Goal: Information Seeking & Learning: Learn about a topic

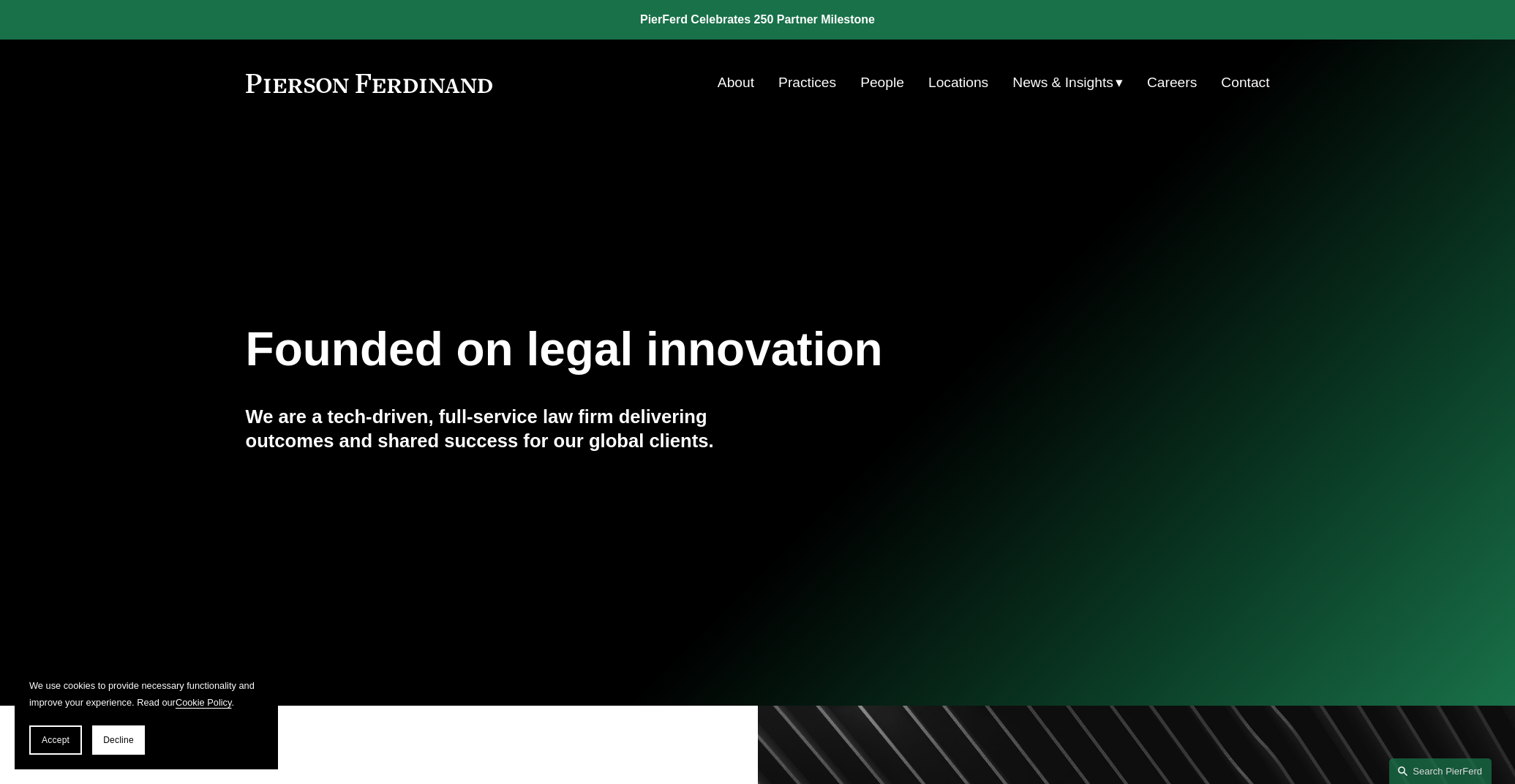
click at [794, 89] on link "Practices" at bounding box center [807, 83] width 58 height 28
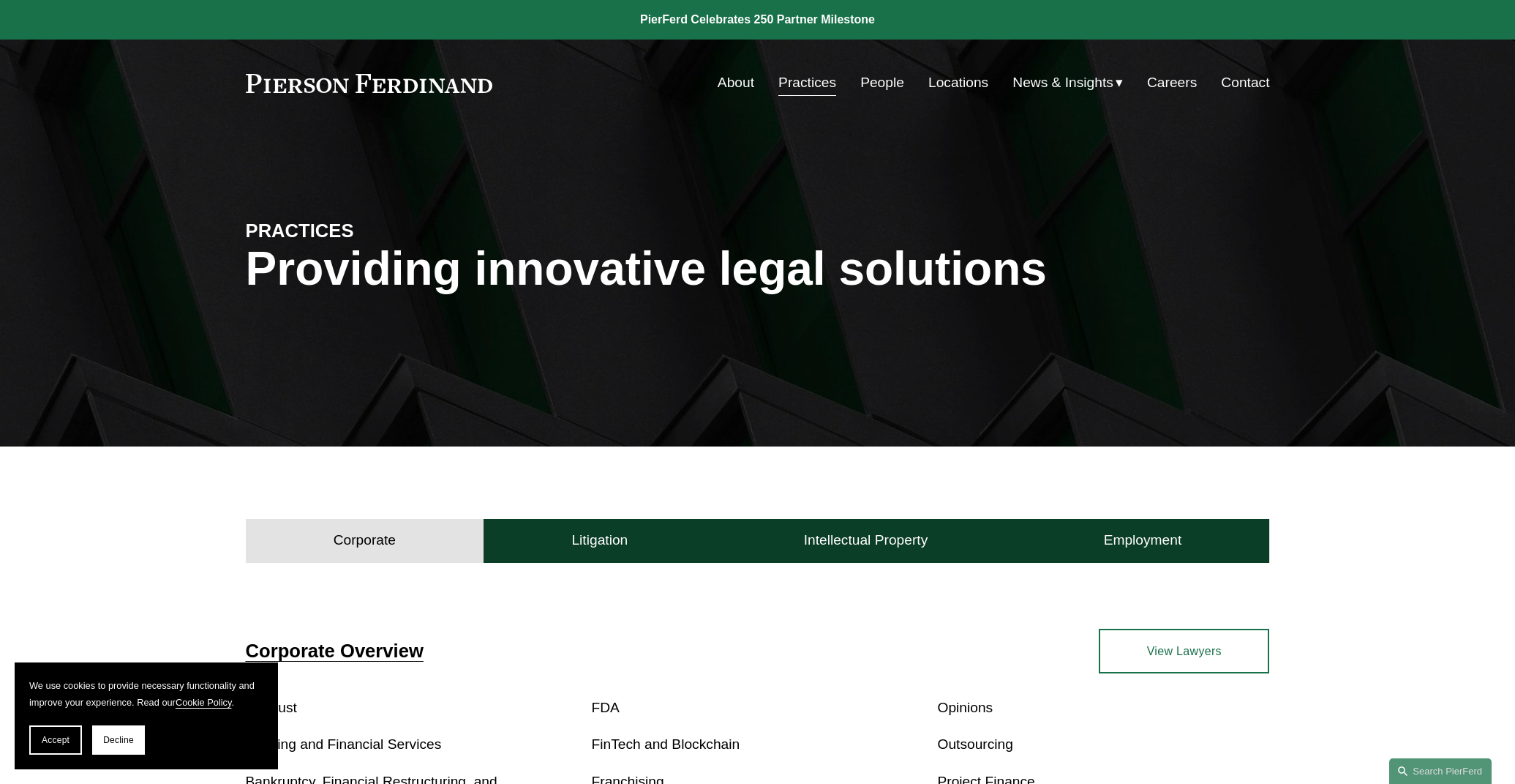
click at [898, 81] on link "People" at bounding box center [882, 83] width 44 height 28
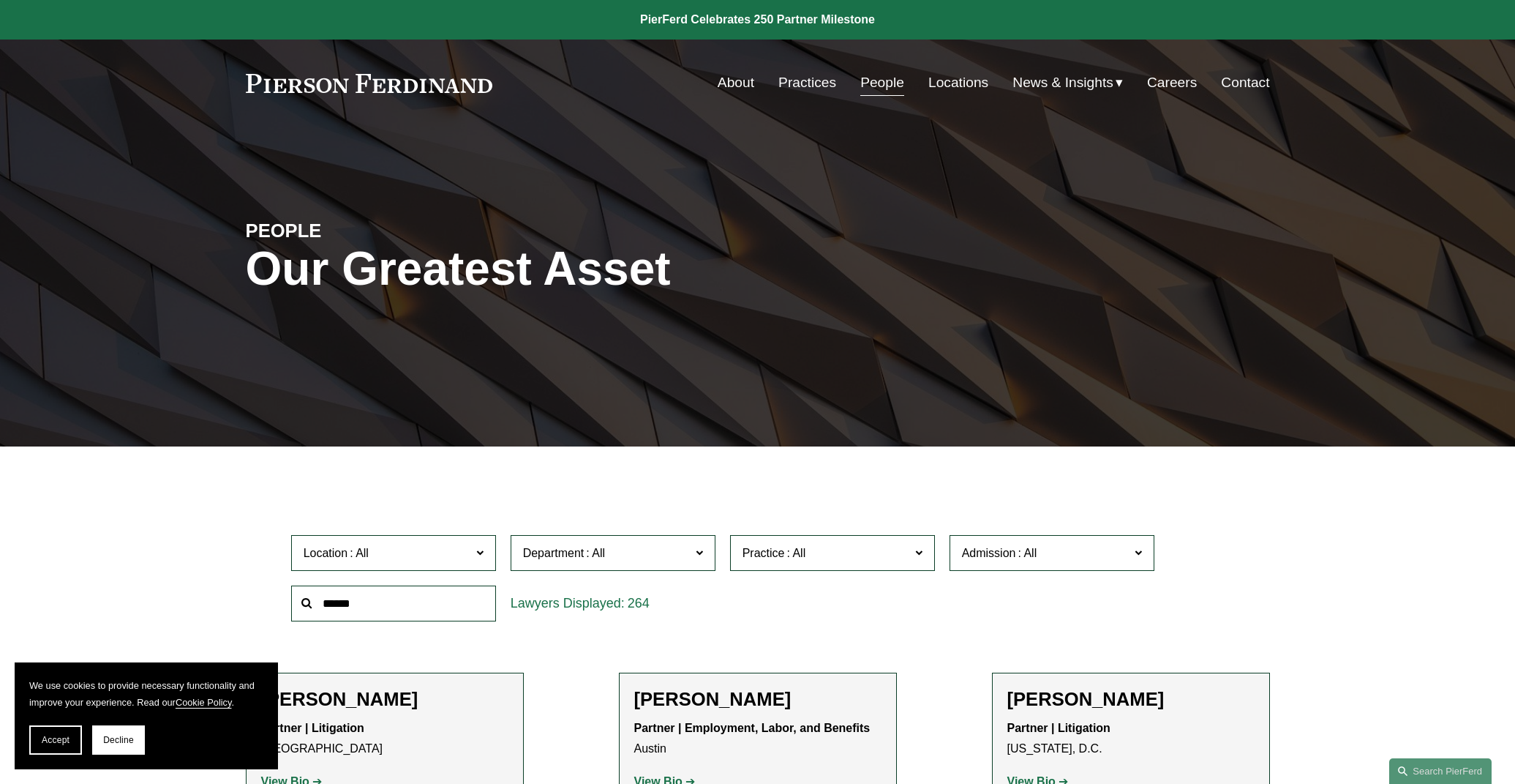
click at [980, 82] on link "Locations" at bounding box center [958, 83] width 60 height 28
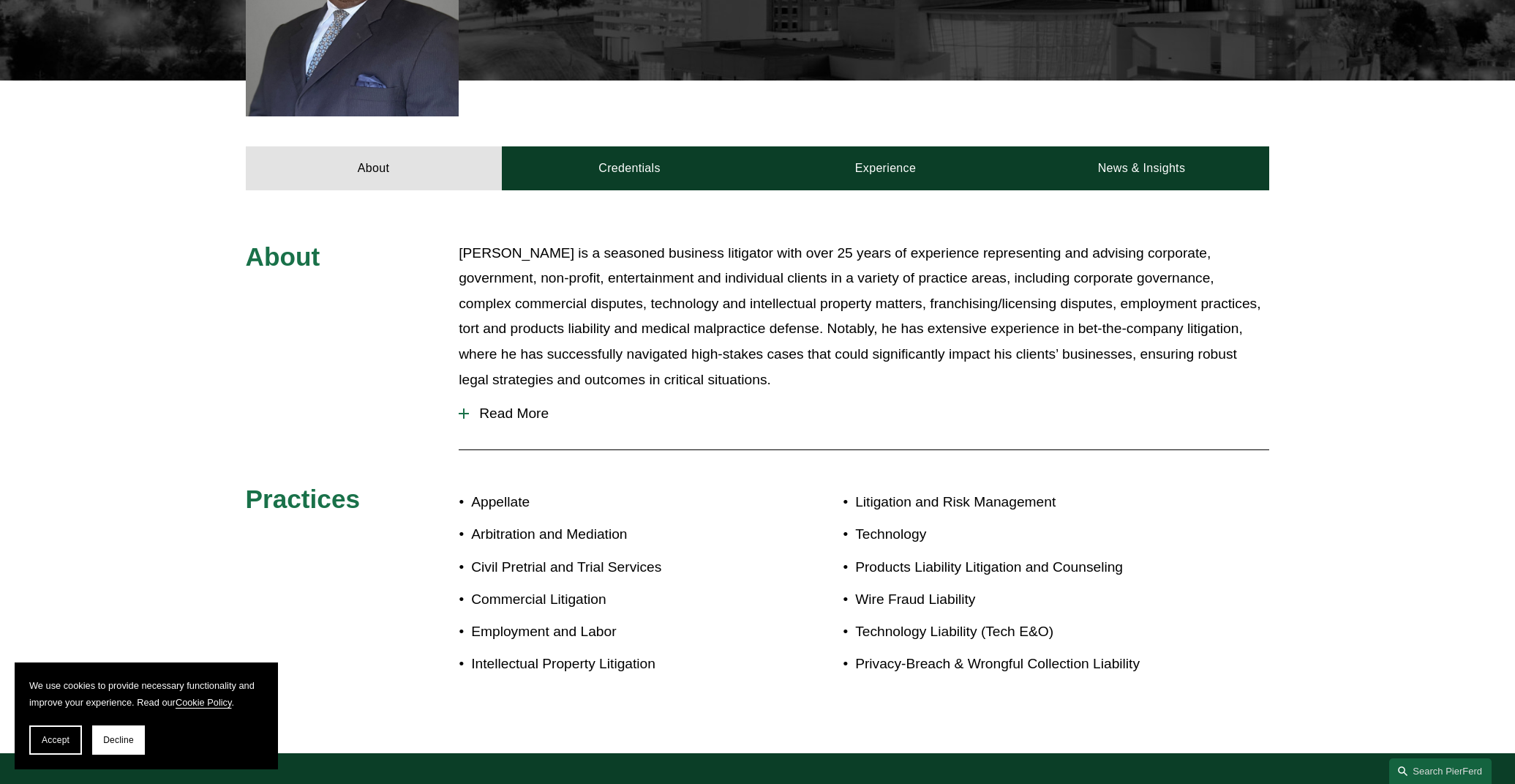
scroll to position [534, 0]
click at [552, 404] on span "Read More" at bounding box center [869, 412] width 801 height 16
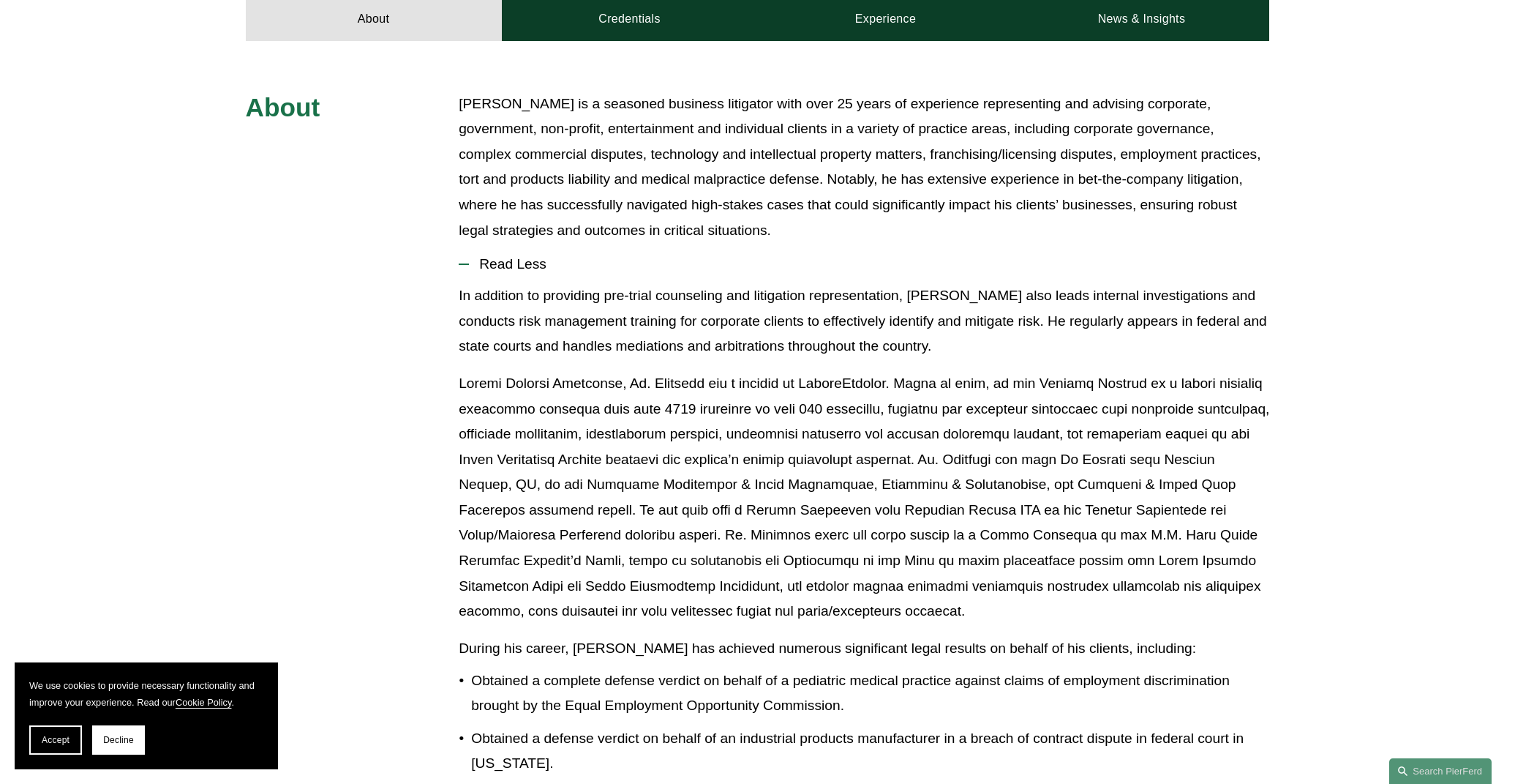
scroll to position [680, 0]
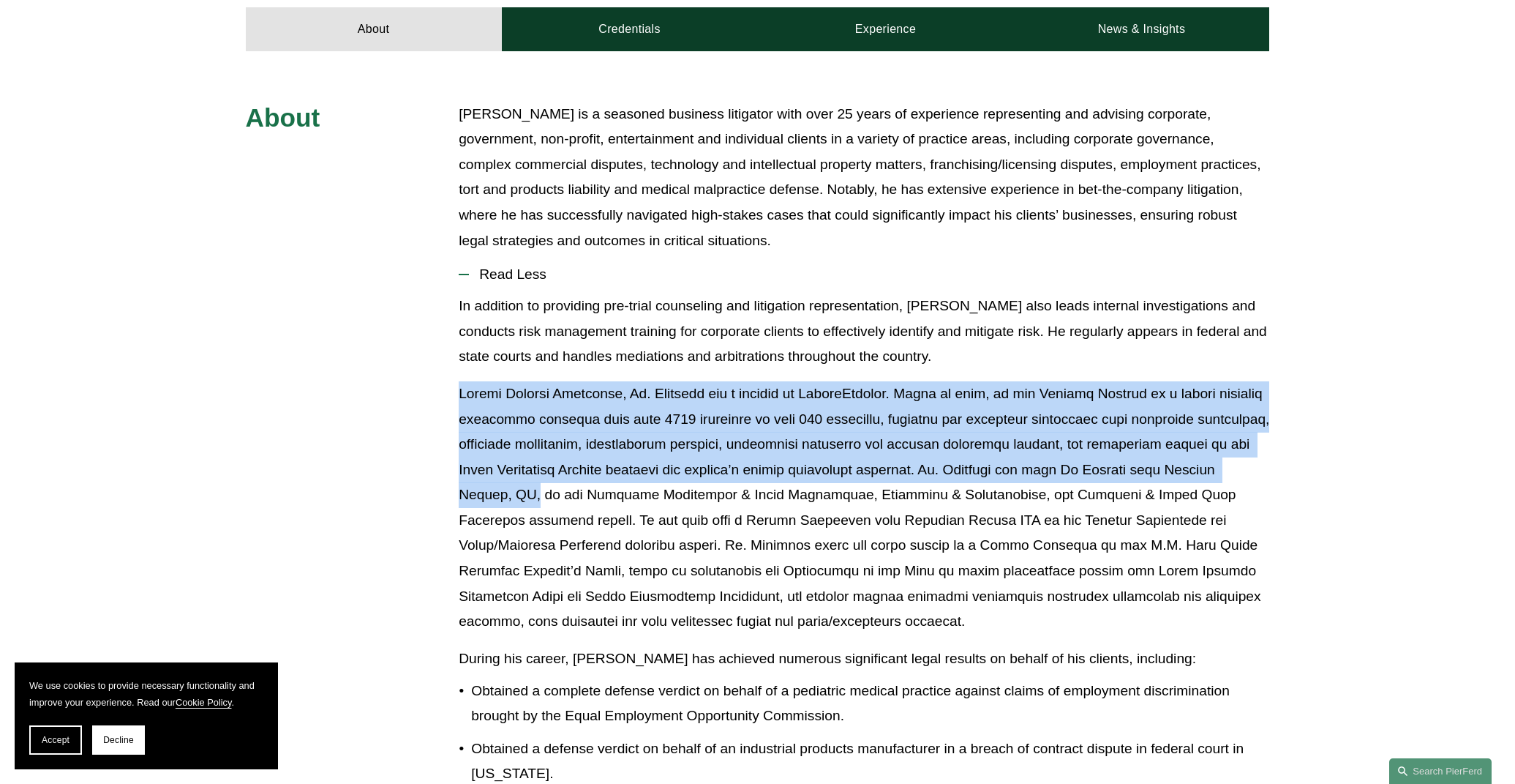
drag, startPoint x: 453, startPoint y: 349, endPoint x: 574, endPoint y: 479, distance: 177.6
click at [574, 479] on div "About Mr. Thompson is a seasoned business litigator with over 25 years of exper…" at bounding box center [758, 694] width 1515 height 1186
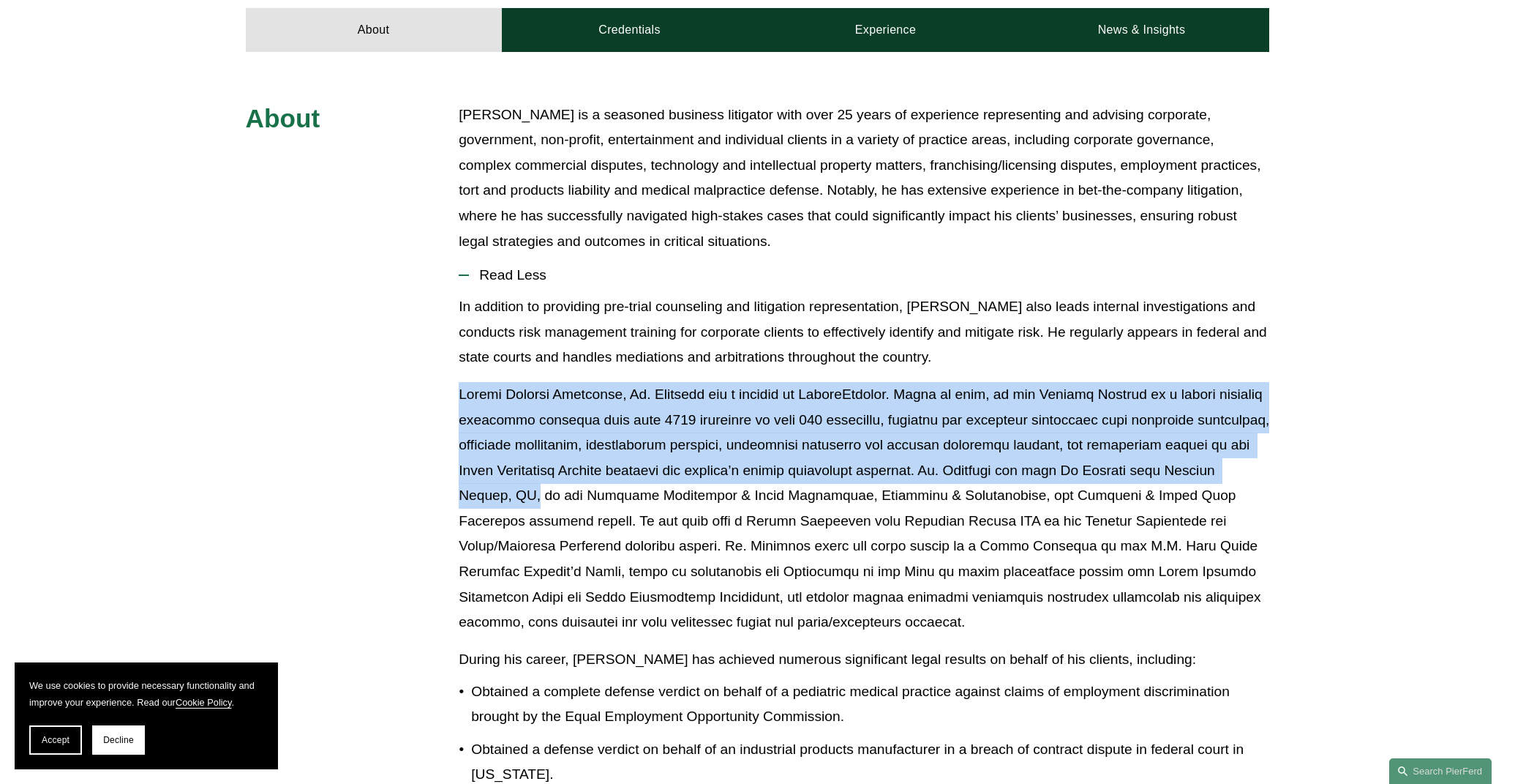
click at [574, 479] on p at bounding box center [864, 508] width 811 height 253
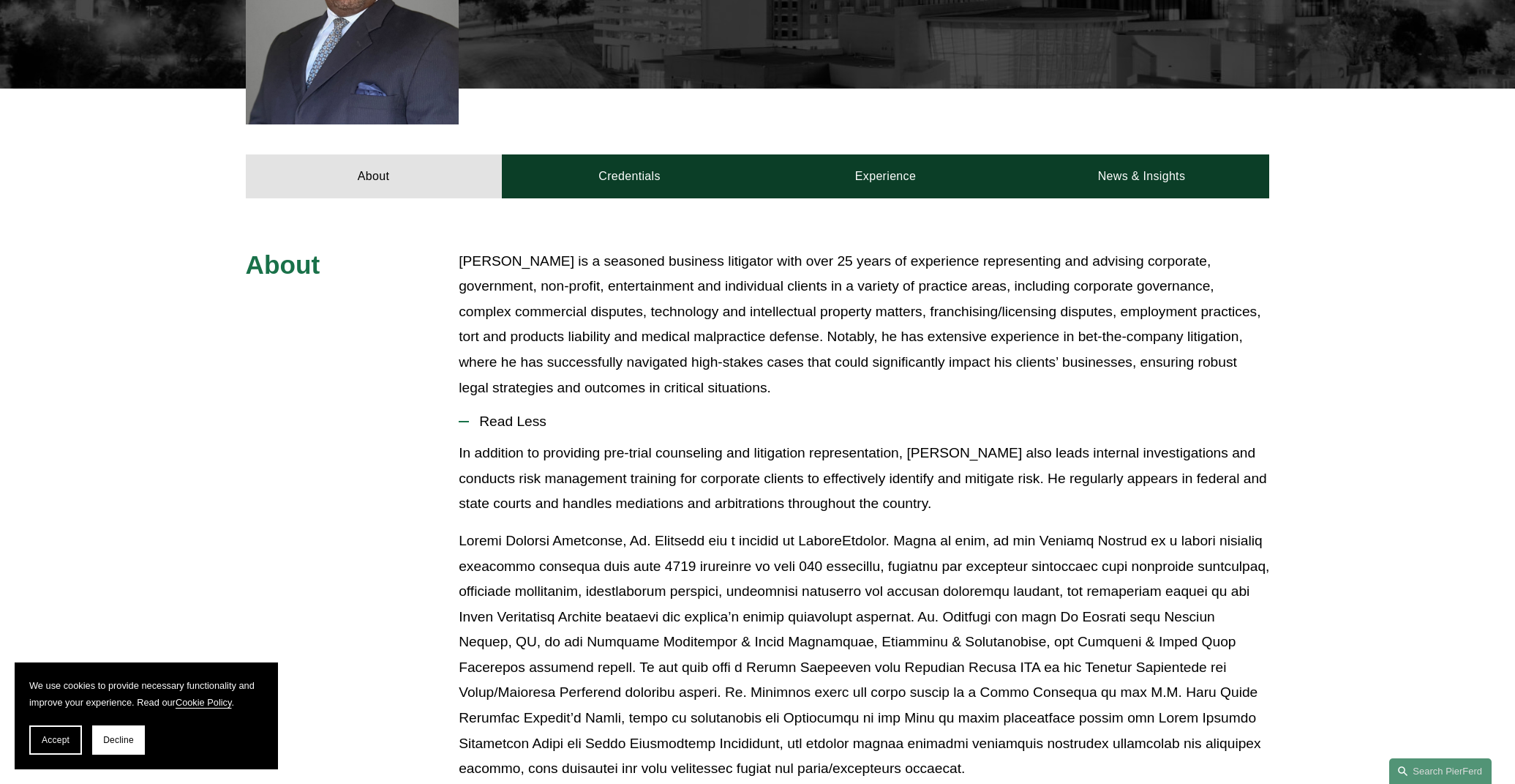
scroll to position [279, 0]
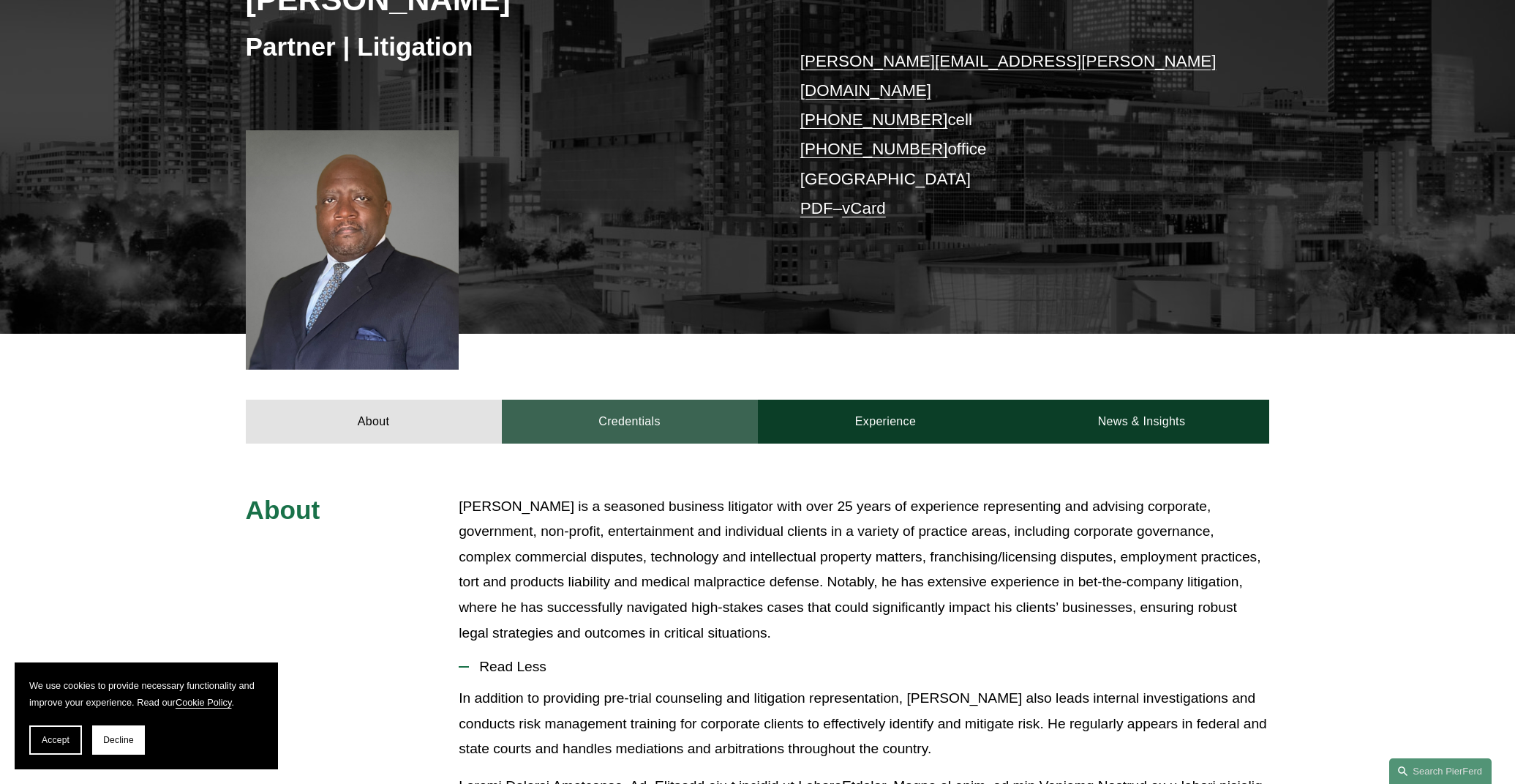
click at [704, 399] on link "Credentials" at bounding box center [630, 421] width 256 height 44
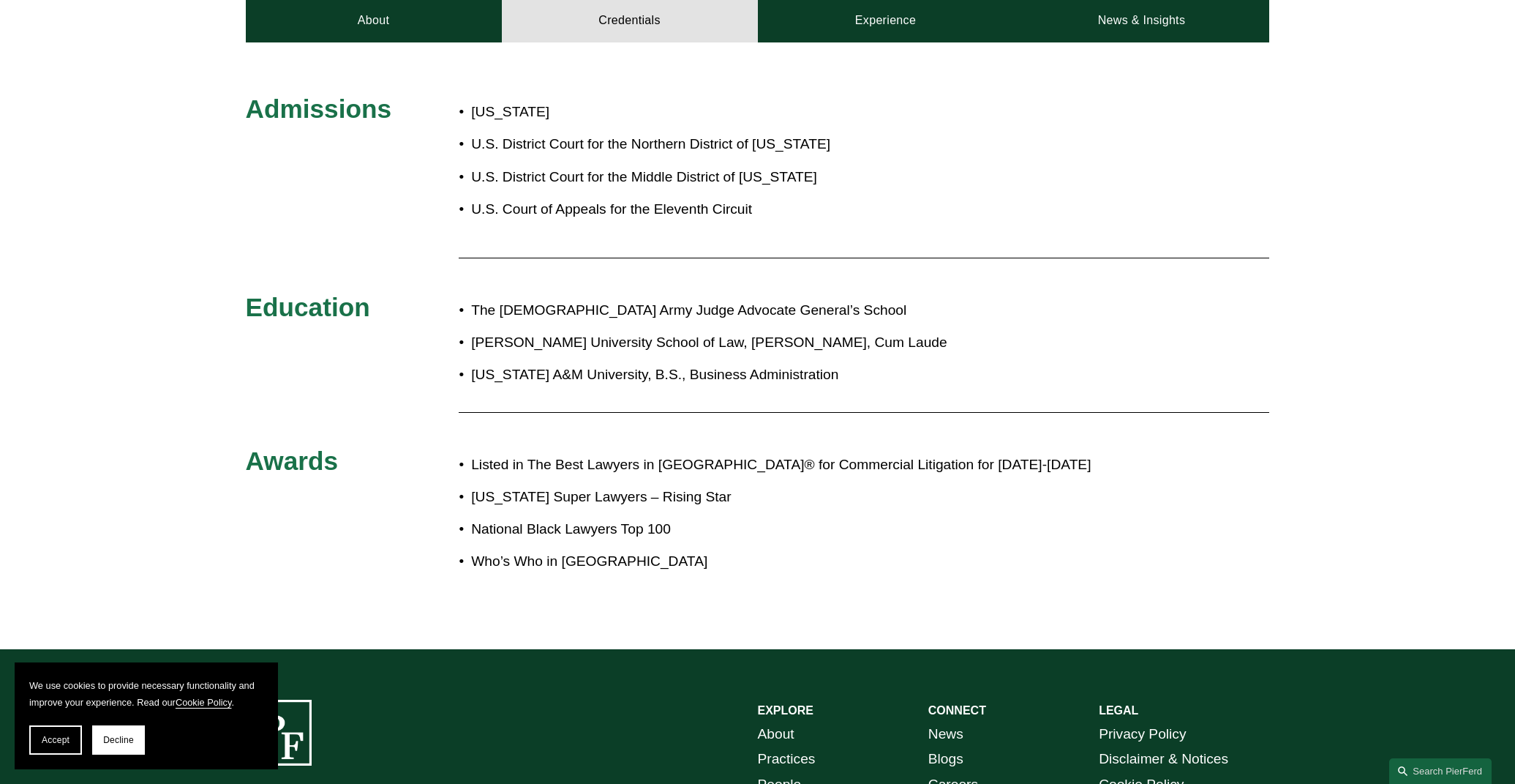
scroll to position [688, 0]
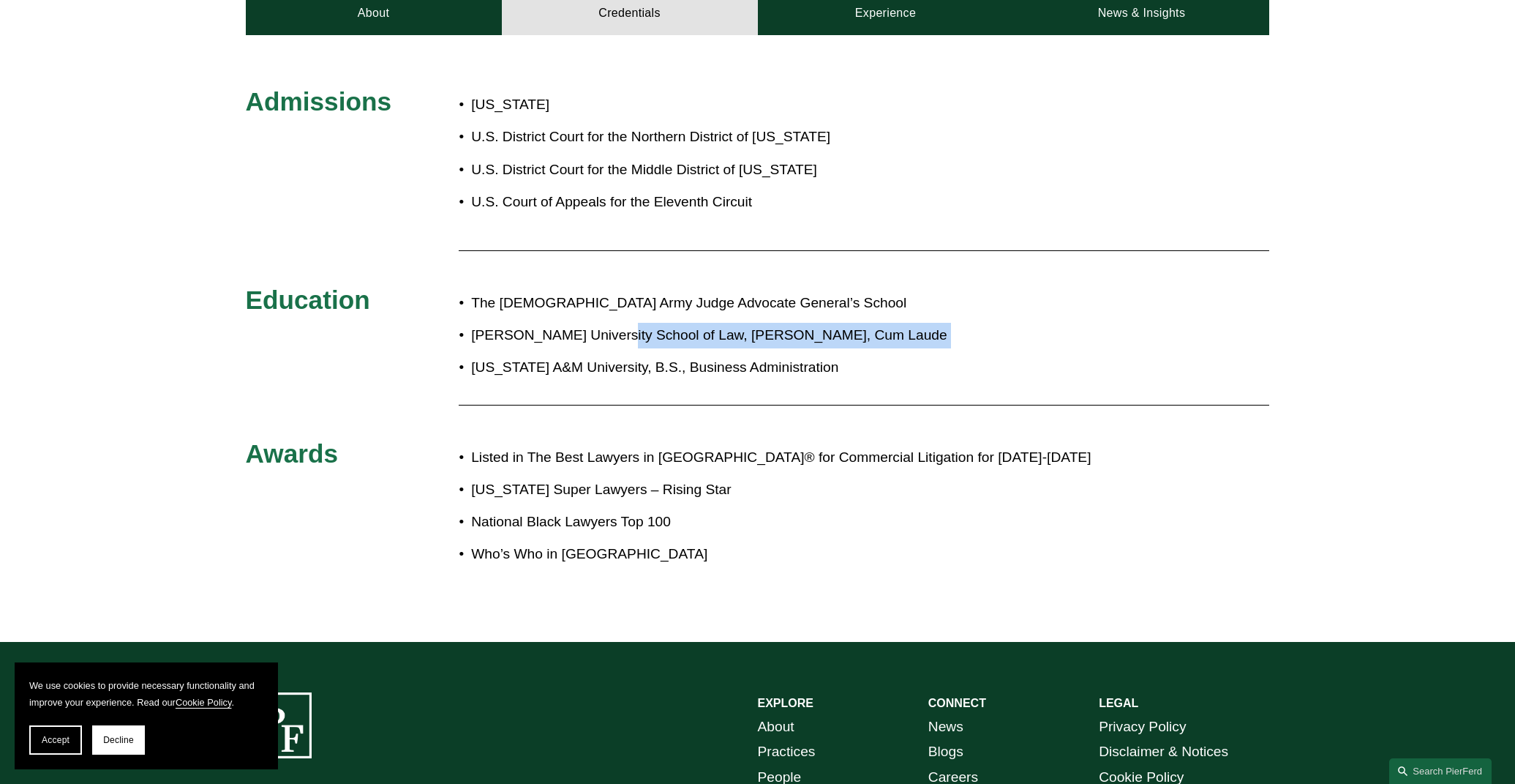
drag, startPoint x: 616, startPoint y: 314, endPoint x: 622, endPoint y: 327, distance: 14.3
click at [622, 327] on ul "The U.S. Army Judge Advocate General’s School Howard University School of Law, …" at bounding box center [801, 336] width 683 height 90
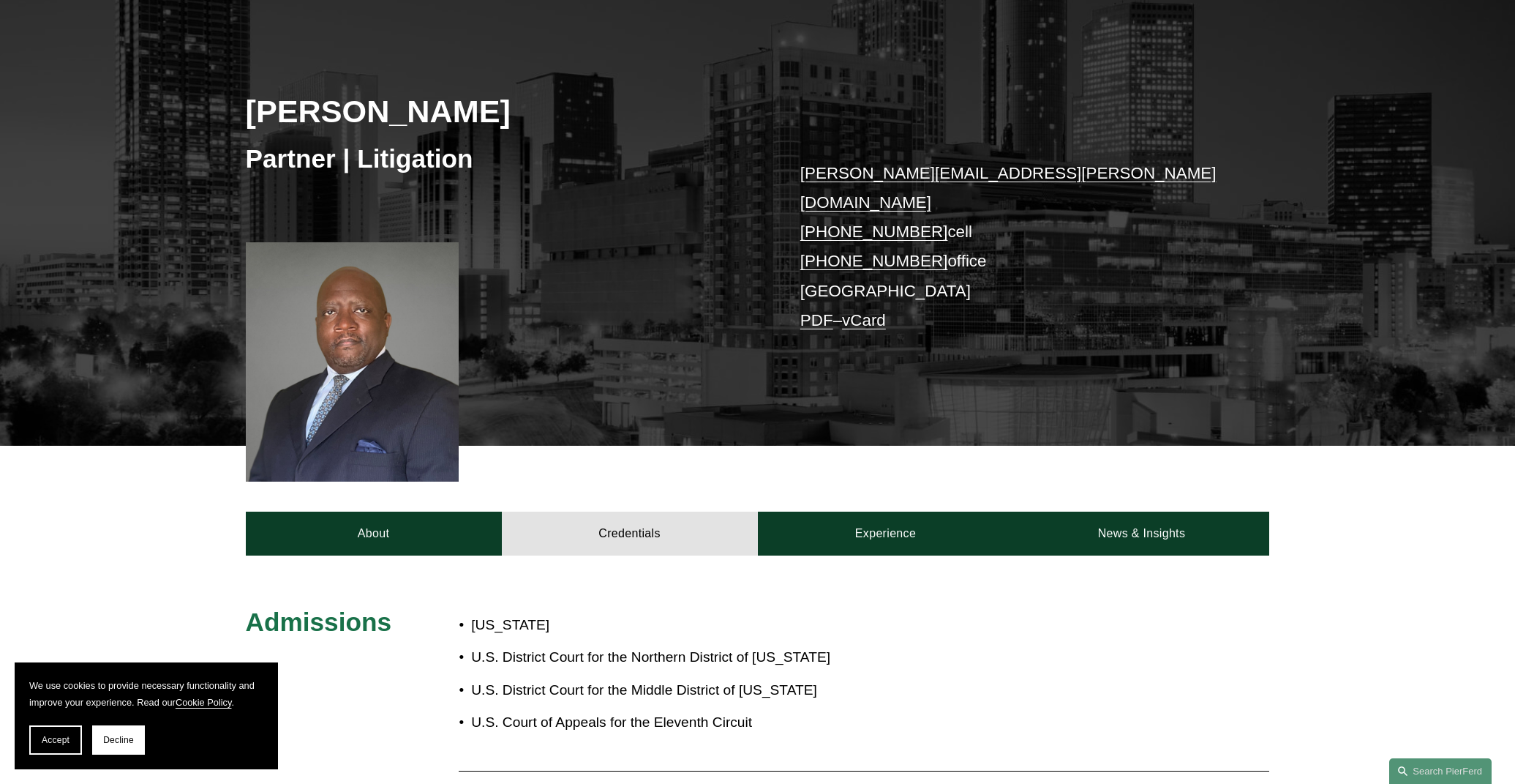
scroll to position [0, 0]
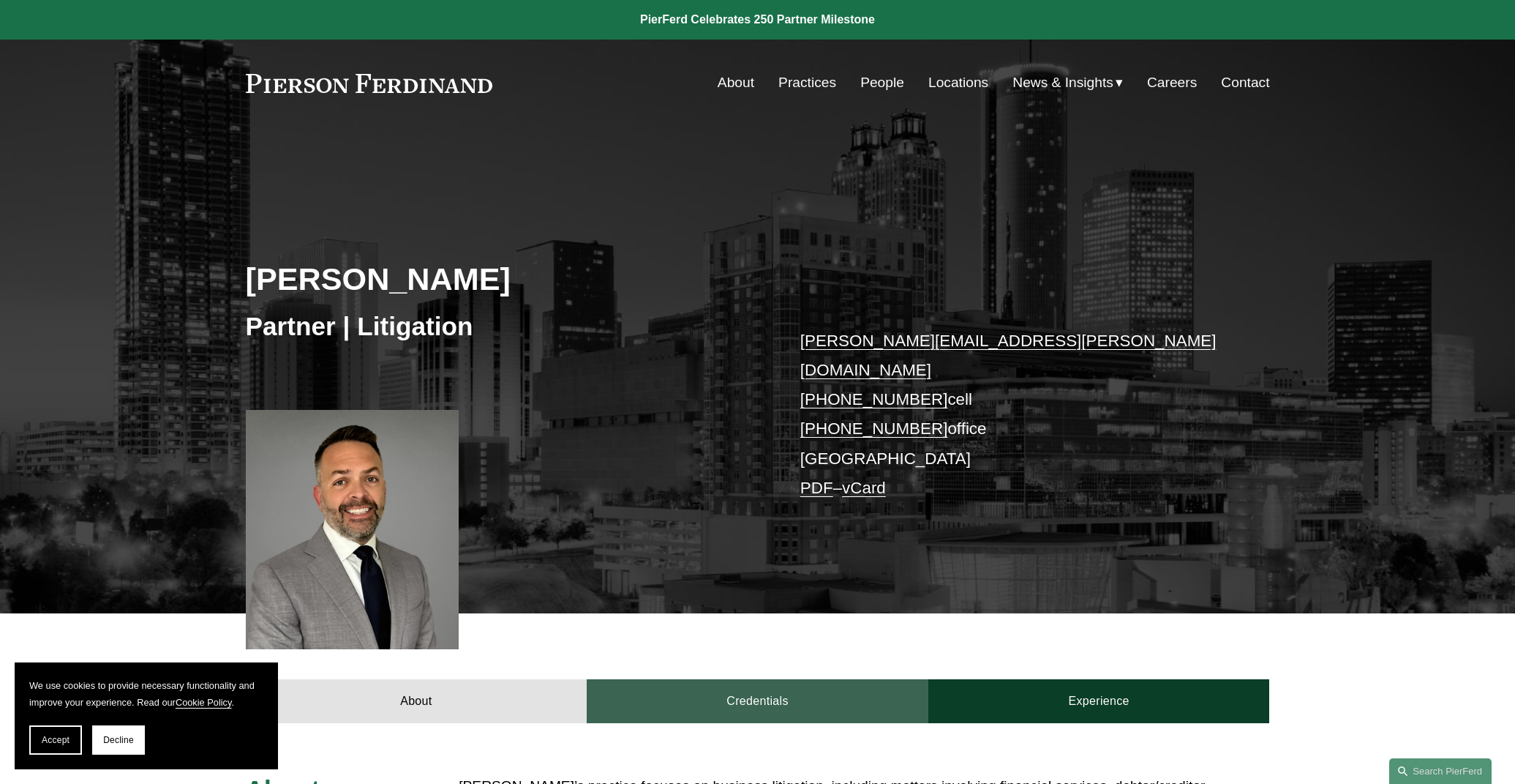
click at [856, 679] on link "Credentials" at bounding box center [758, 700] width 341 height 44
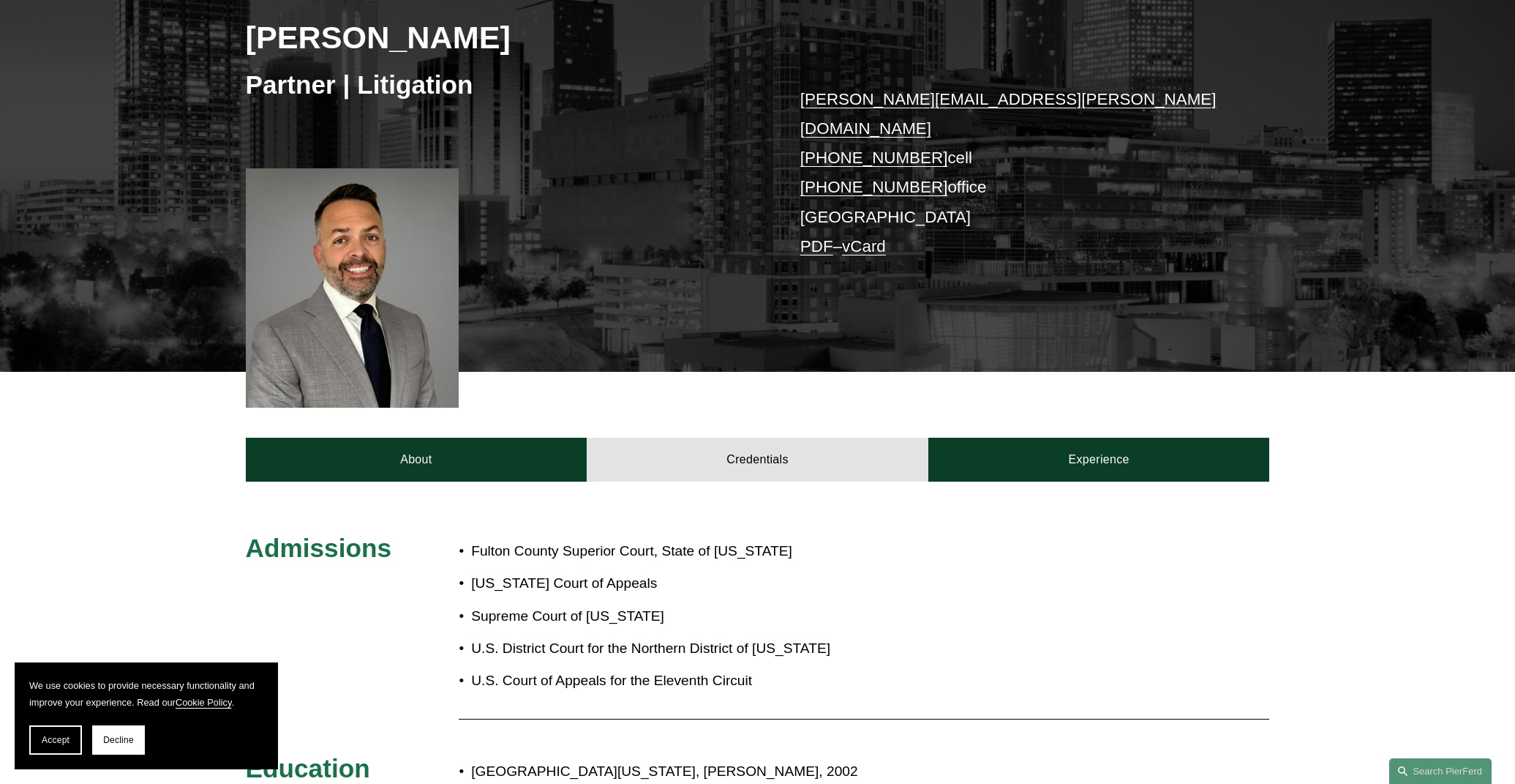
scroll to position [119, 0]
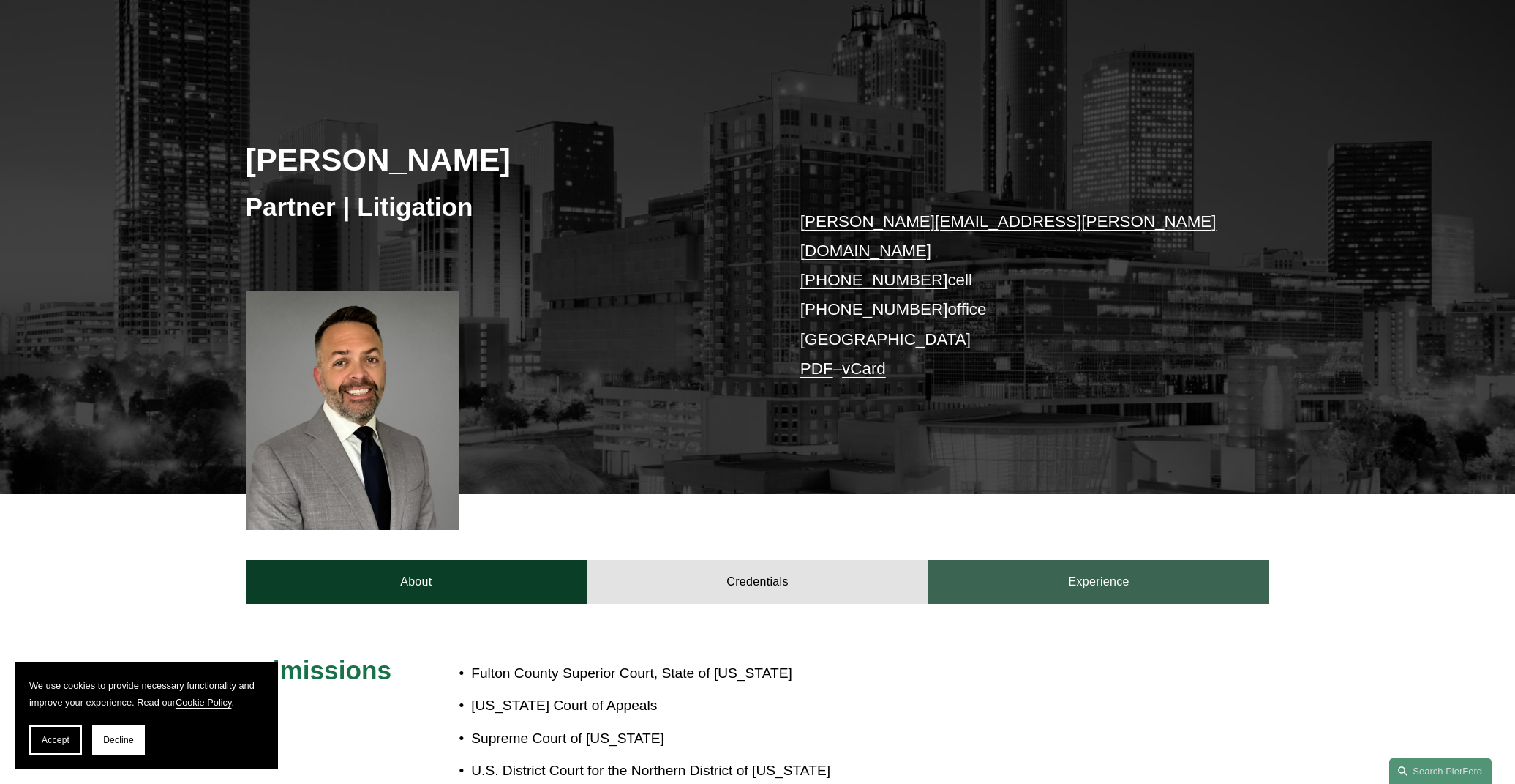
click at [1081, 572] on link "Experience" at bounding box center [1099, 581] width 341 height 44
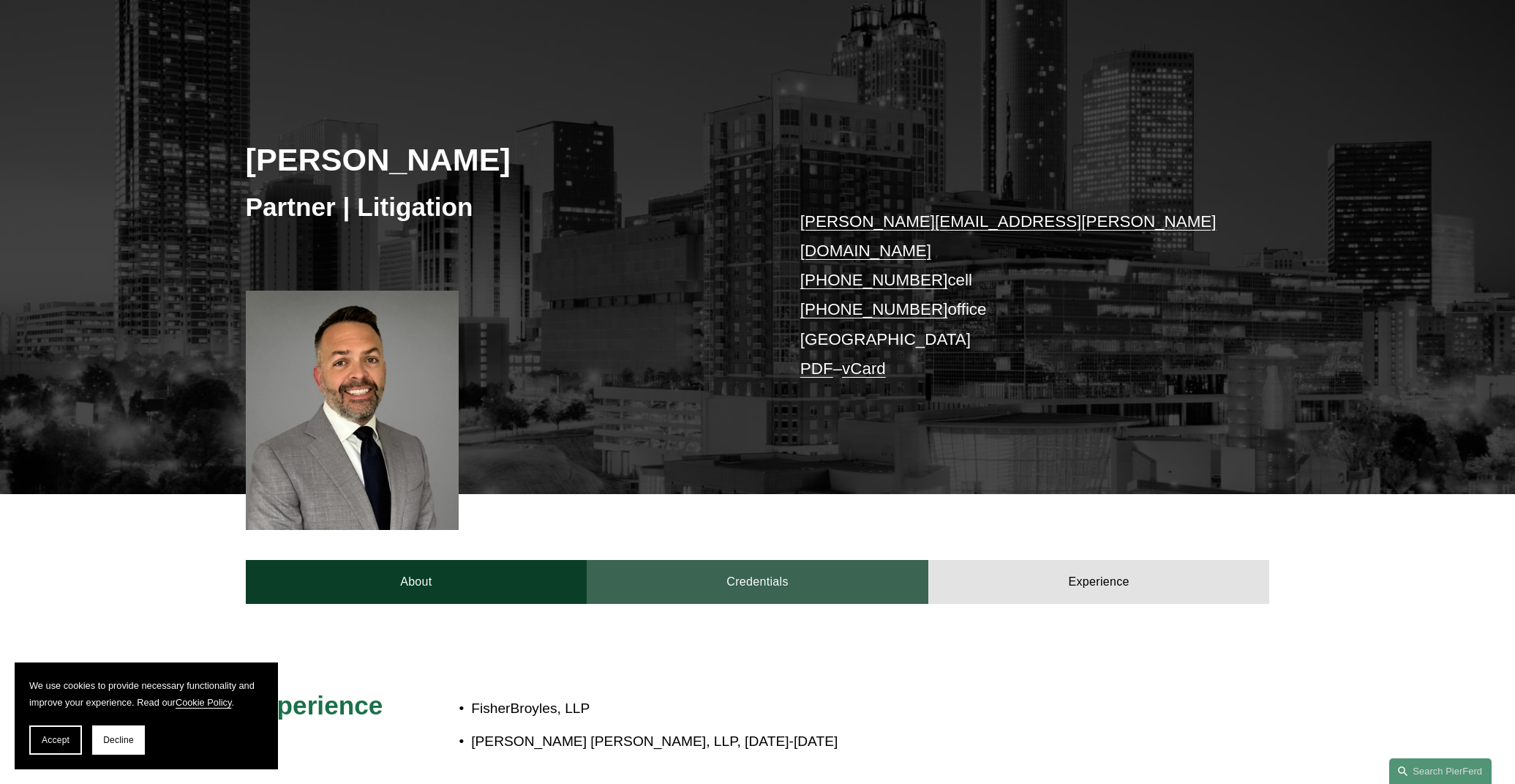
click at [850, 565] on link "Credentials" at bounding box center [758, 581] width 341 height 44
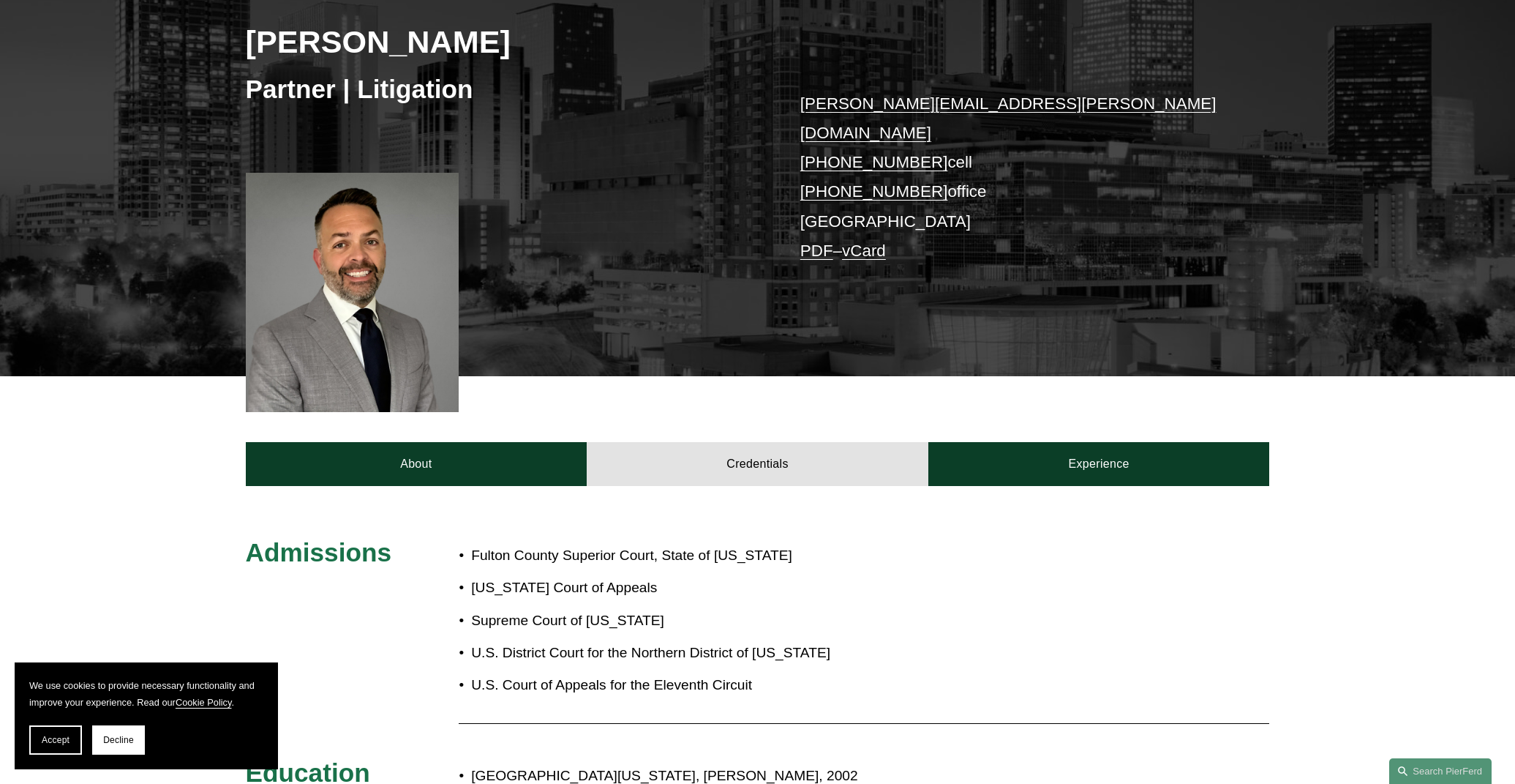
scroll to position [472, 0]
